Goal: Communication & Community: Participate in discussion

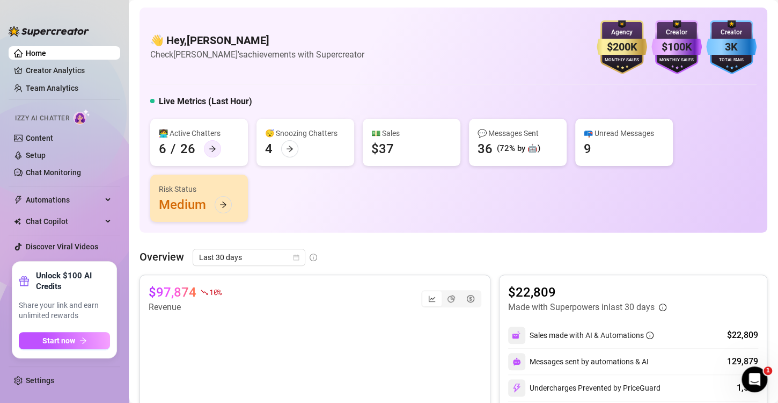
click at [209, 151] on icon "arrow-right" at bounding box center [213, 149] width 8 height 8
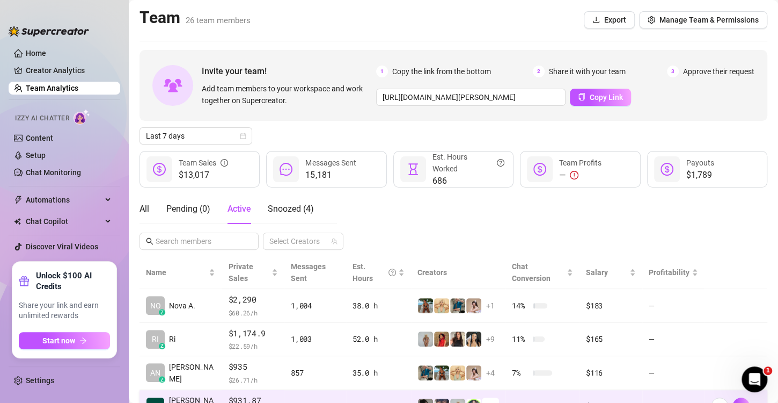
scroll to position [107, 0]
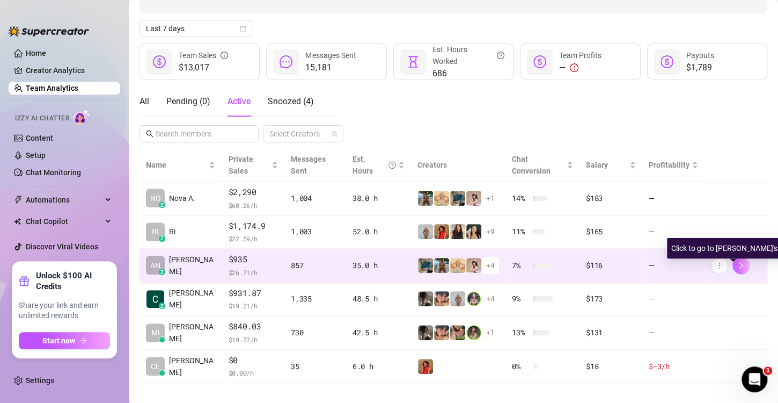
click at [737, 267] on icon "right" at bounding box center [741, 265] width 8 height 8
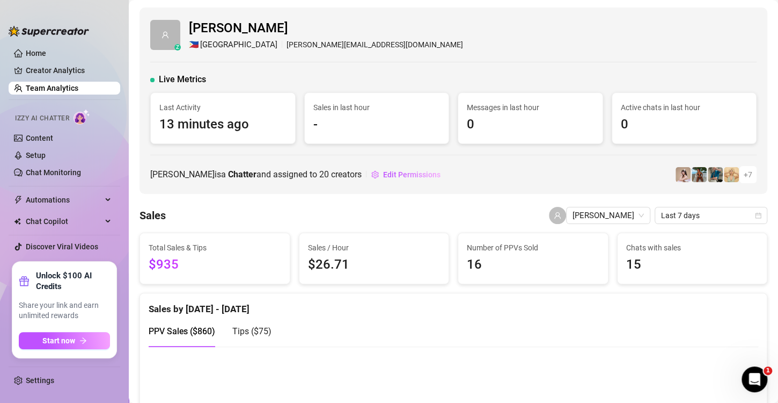
drag, startPoint x: 57, startPoint y: 57, endPoint x: 124, endPoint y: 64, distance: 67.0
click at [46, 57] on link "Home" at bounding box center [36, 53] width 20 height 9
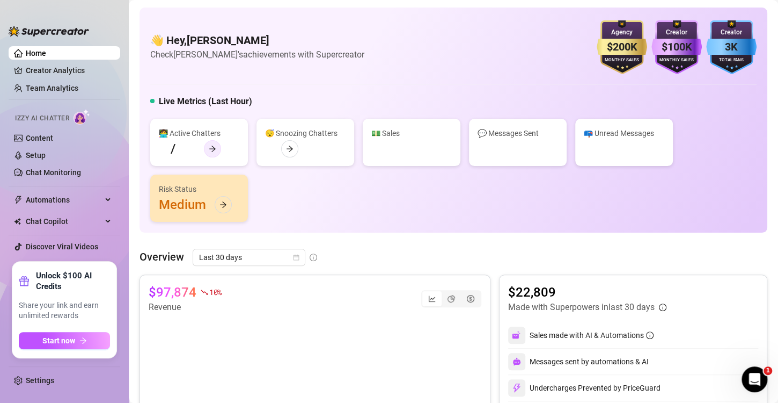
click at [211, 146] on icon "arrow-right" at bounding box center [213, 149] width 8 height 8
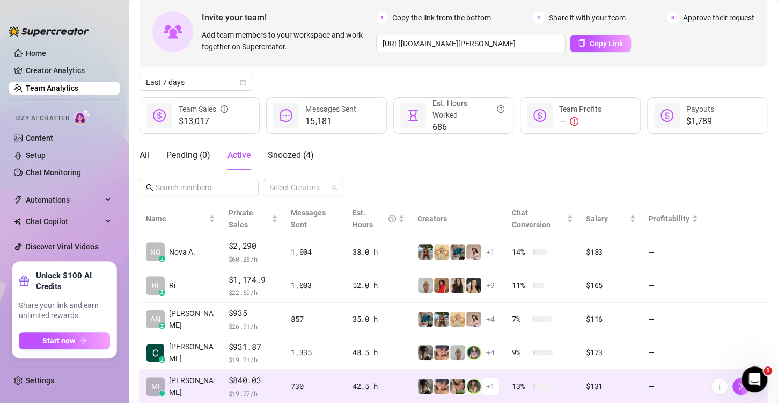
scroll to position [107, 0]
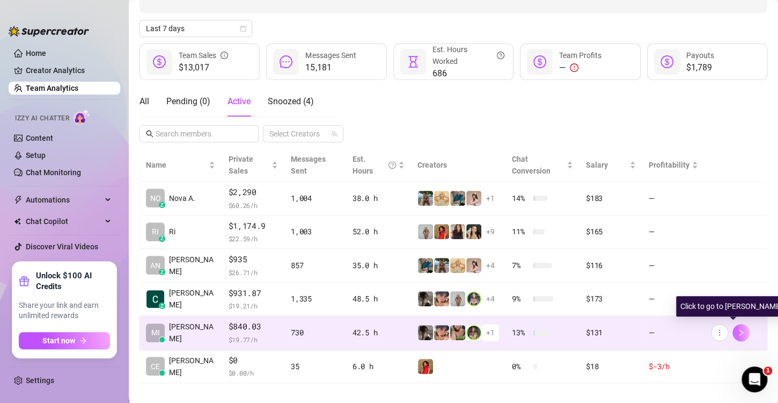
click at [737, 334] on icon "right" at bounding box center [741, 332] width 8 height 8
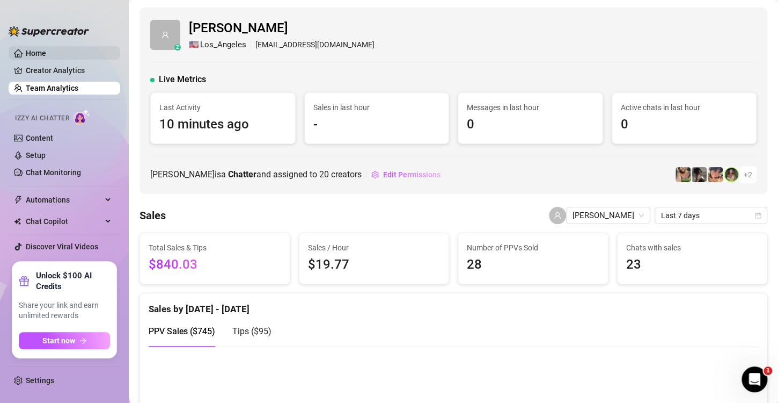
click at [41, 54] on link "Home" at bounding box center [36, 53] width 20 height 9
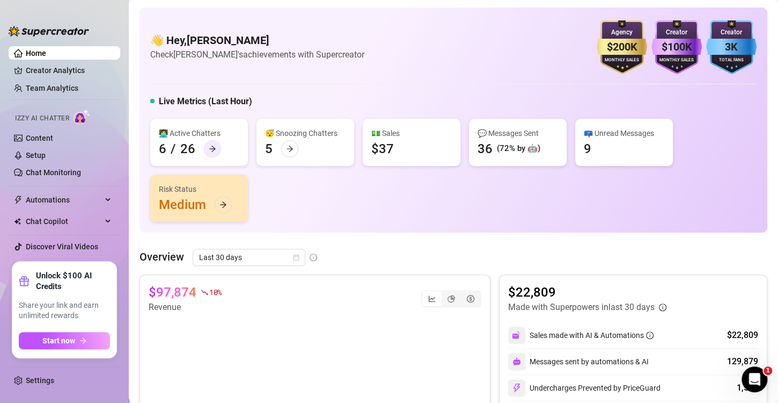
click at [210, 149] on icon "arrow-right" at bounding box center [213, 149] width 8 height 8
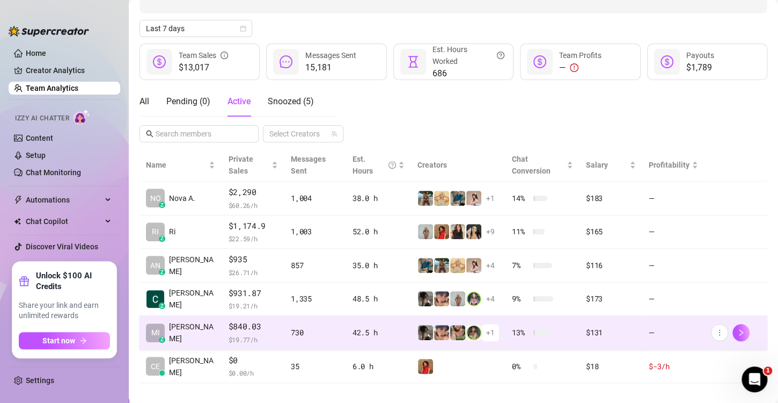
scroll to position [118, 0]
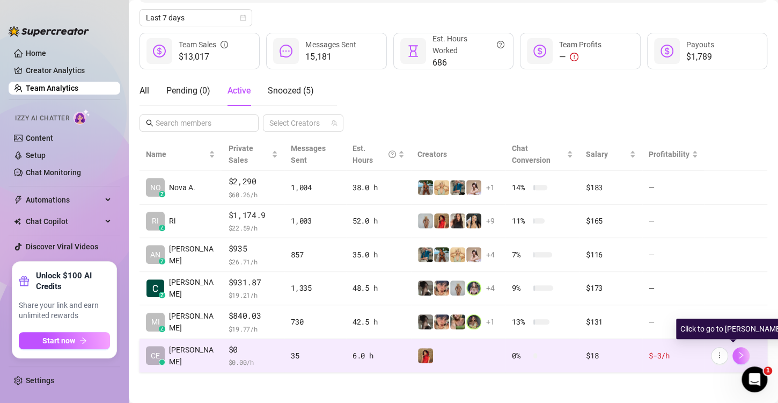
click at [737, 351] on icon "right" at bounding box center [741, 355] width 8 height 8
